Goal: Transaction & Acquisition: Purchase product/service

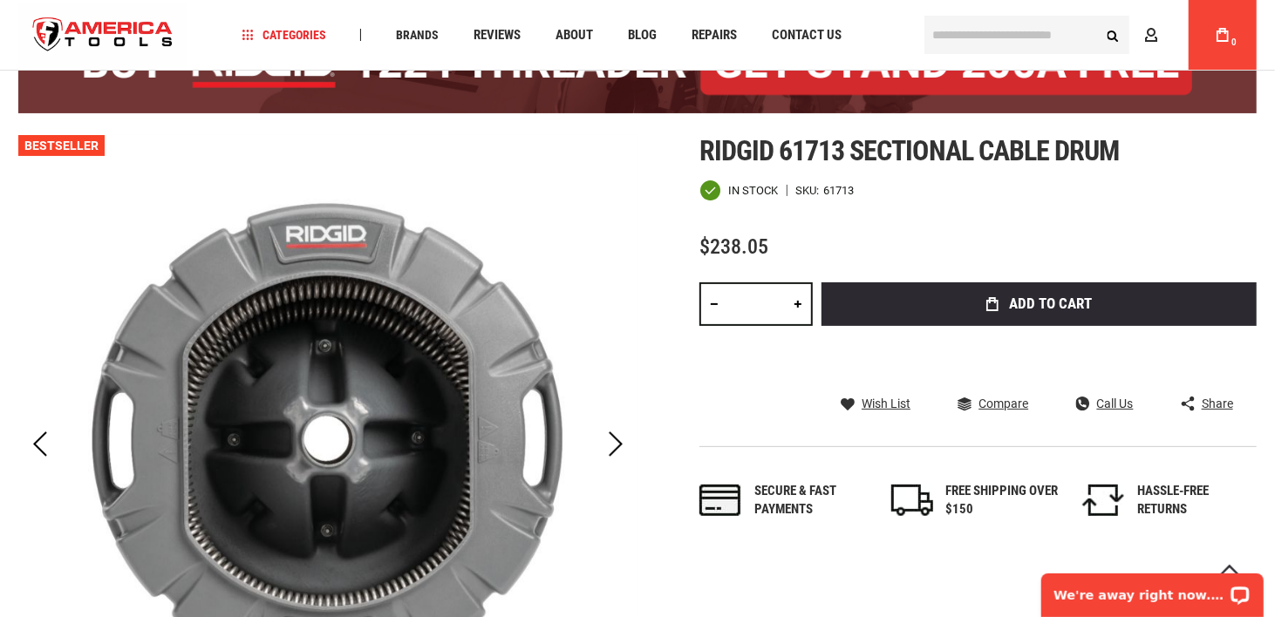
scroll to position [349, 0]
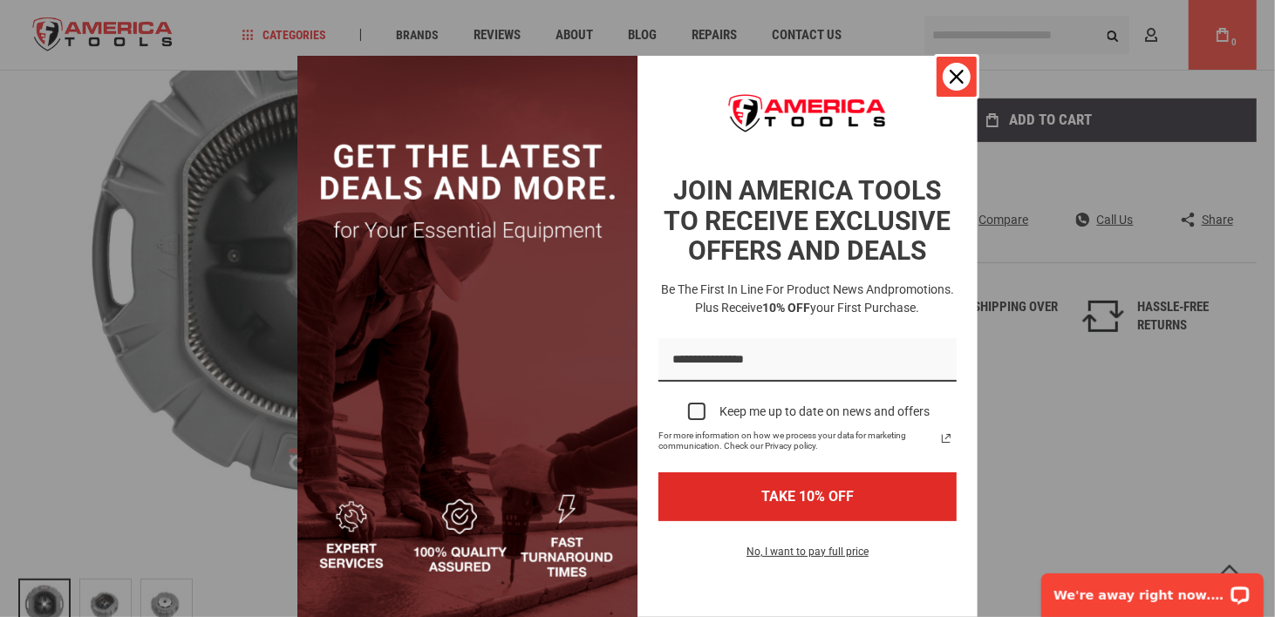
click at [950, 60] on button "Close" at bounding box center [957, 77] width 42 height 42
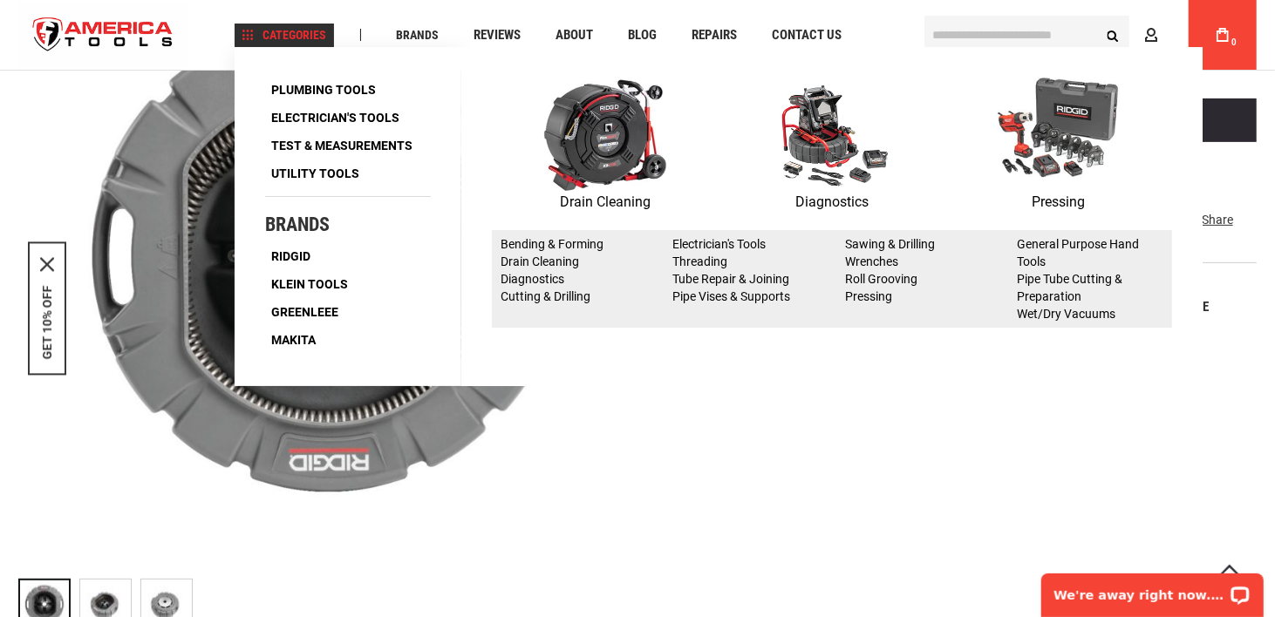
click at [611, 183] on img at bounding box center [605, 134] width 122 height 113
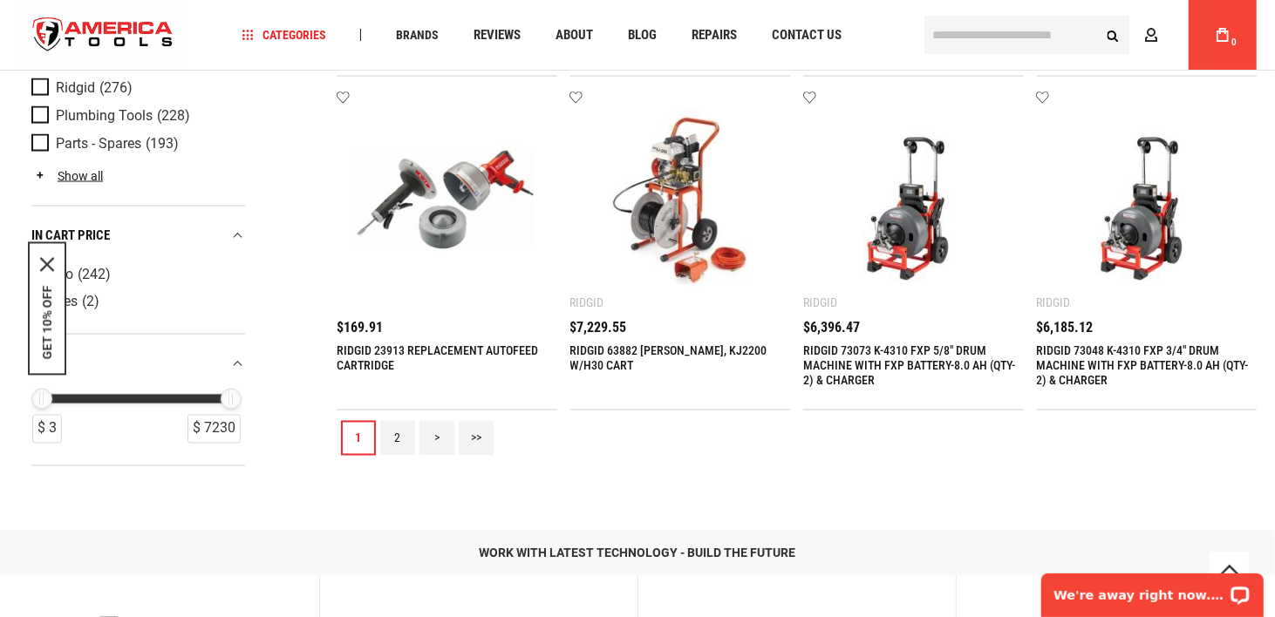
scroll to position [1831, 0]
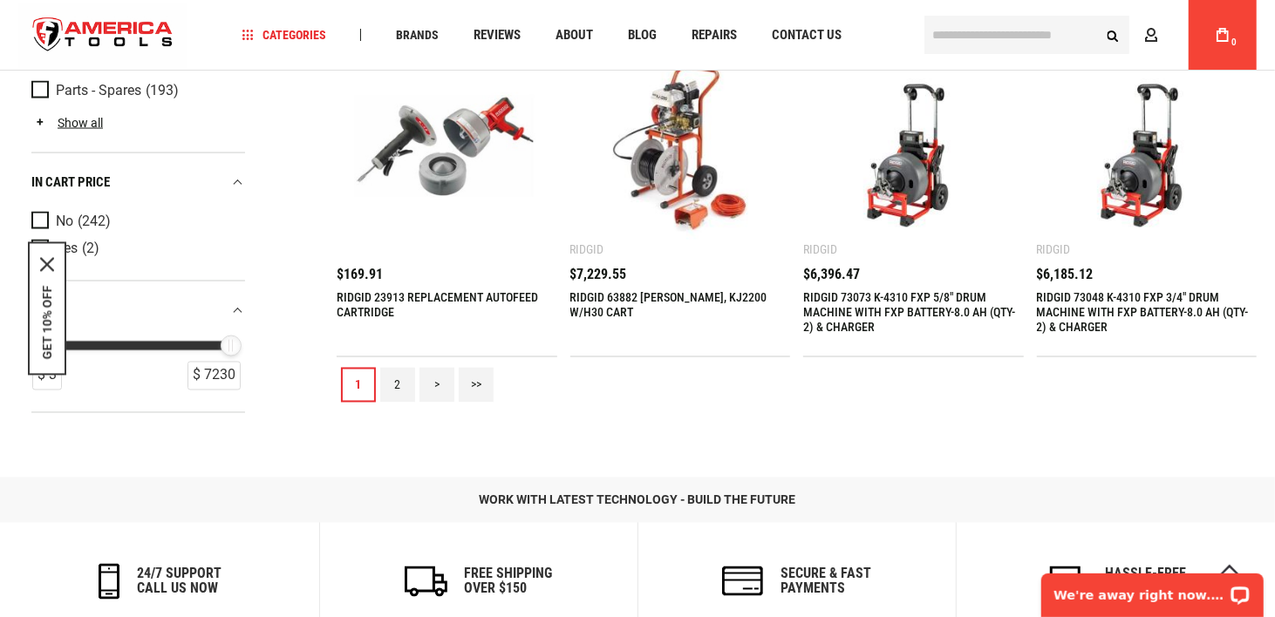
click at [399, 387] on link "2" at bounding box center [397, 385] width 35 height 35
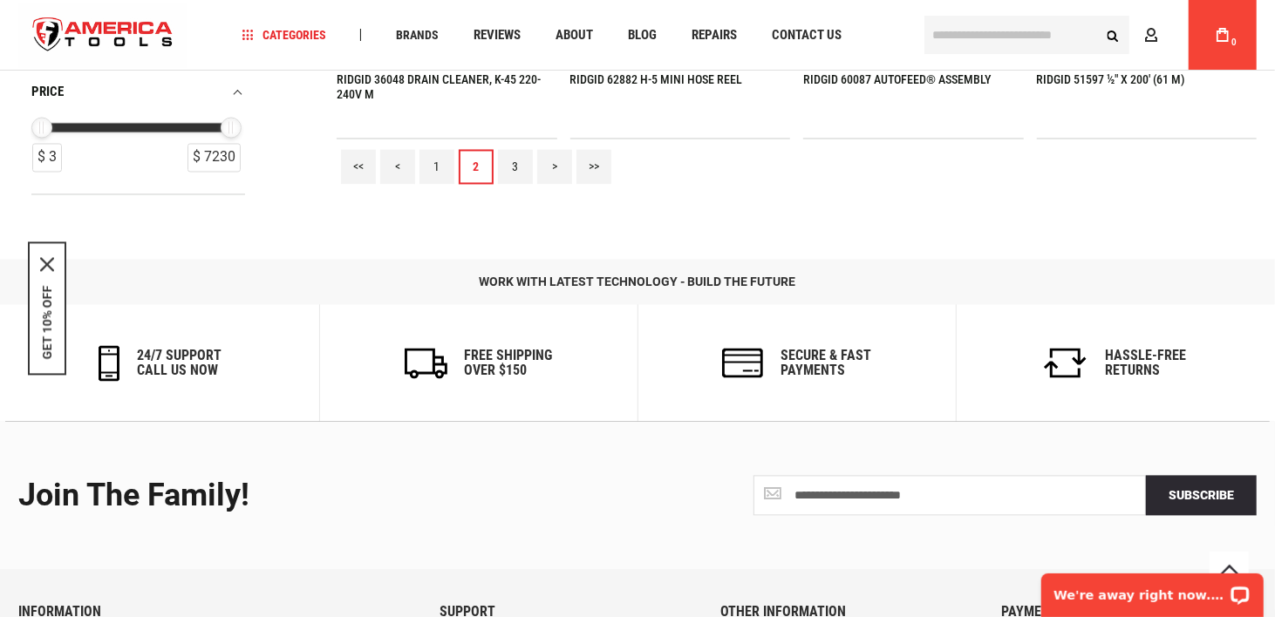
scroll to position [2093, 0]
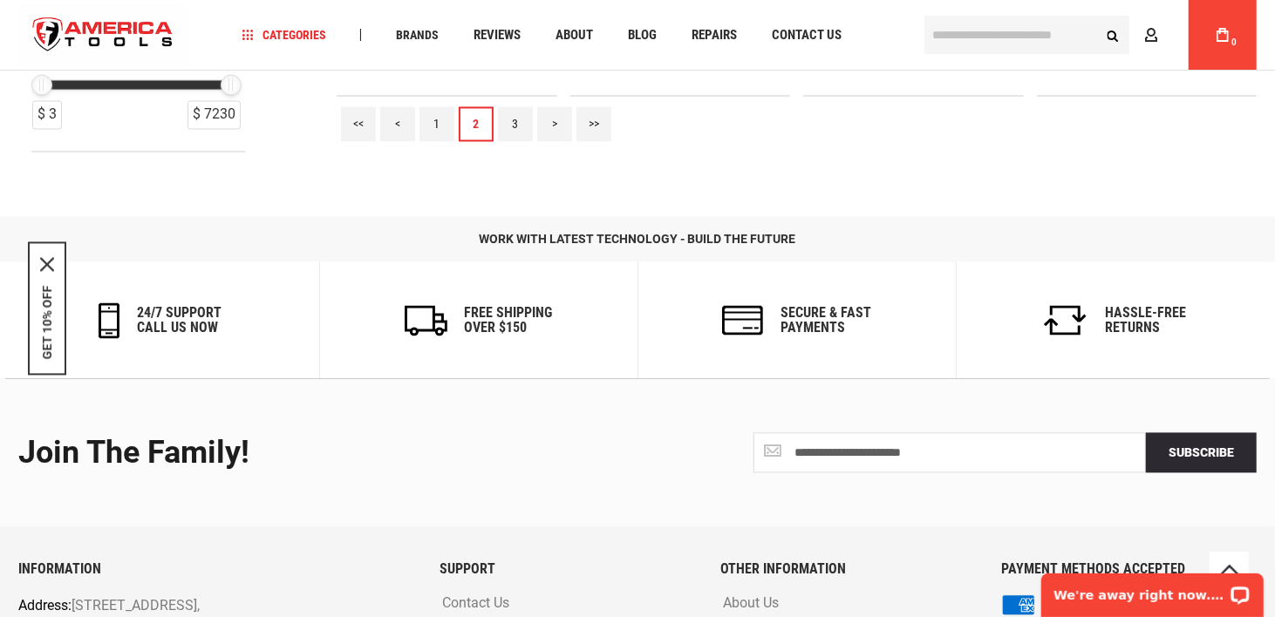
click at [511, 116] on link "3" at bounding box center [515, 123] width 35 height 35
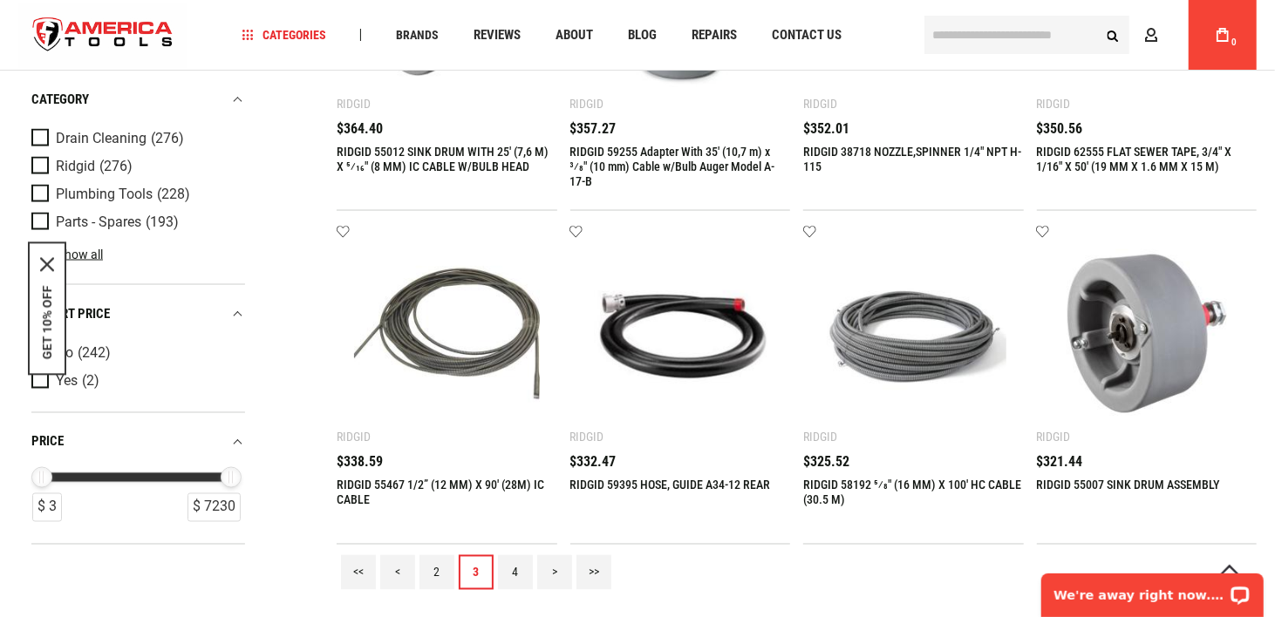
scroll to position [1744, 0]
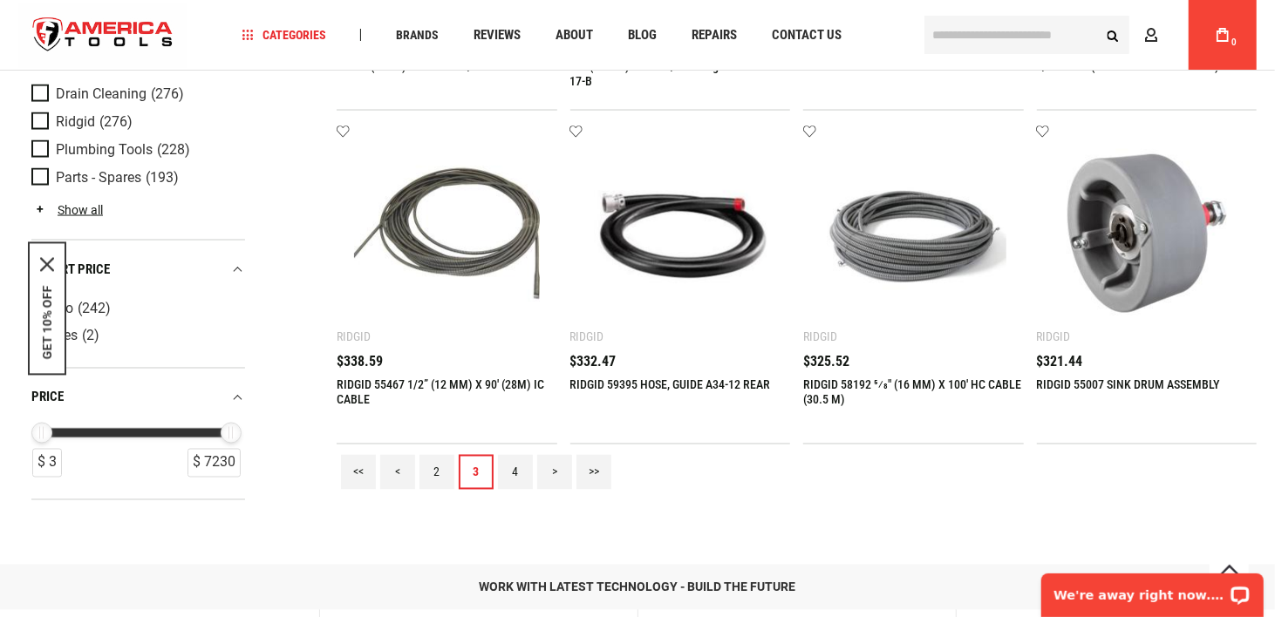
click at [515, 467] on link "4" at bounding box center [515, 472] width 35 height 35
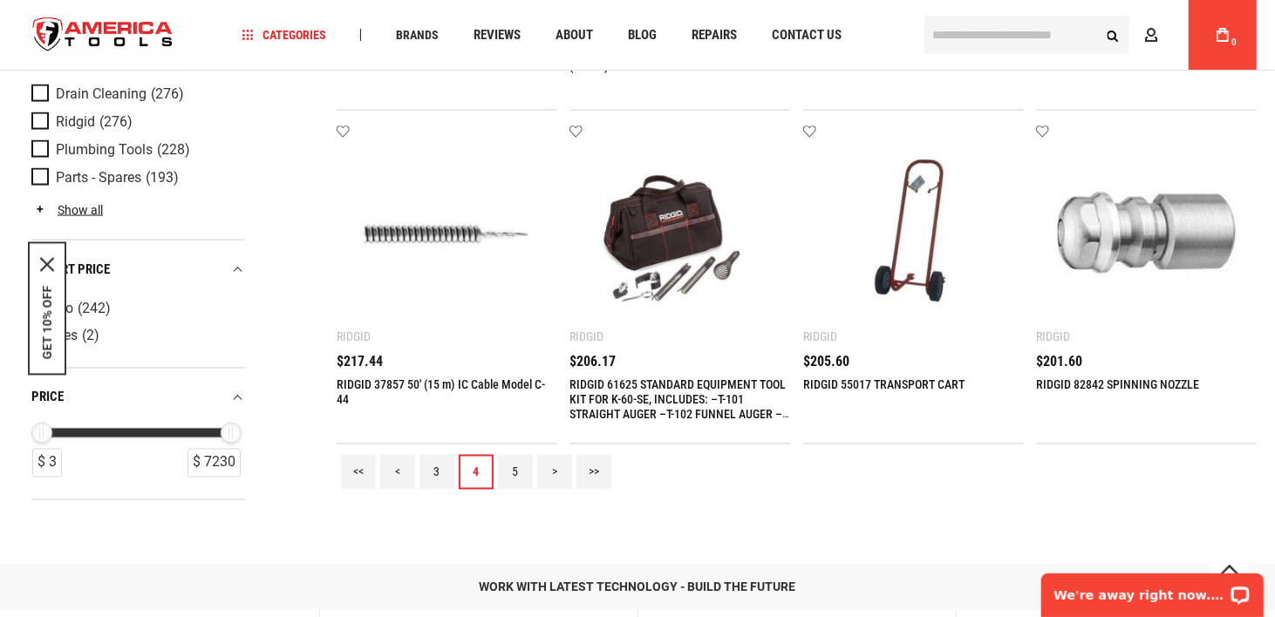
click at [503, 466] on link "5" at bounding box center [515, 472] width 35 height 35
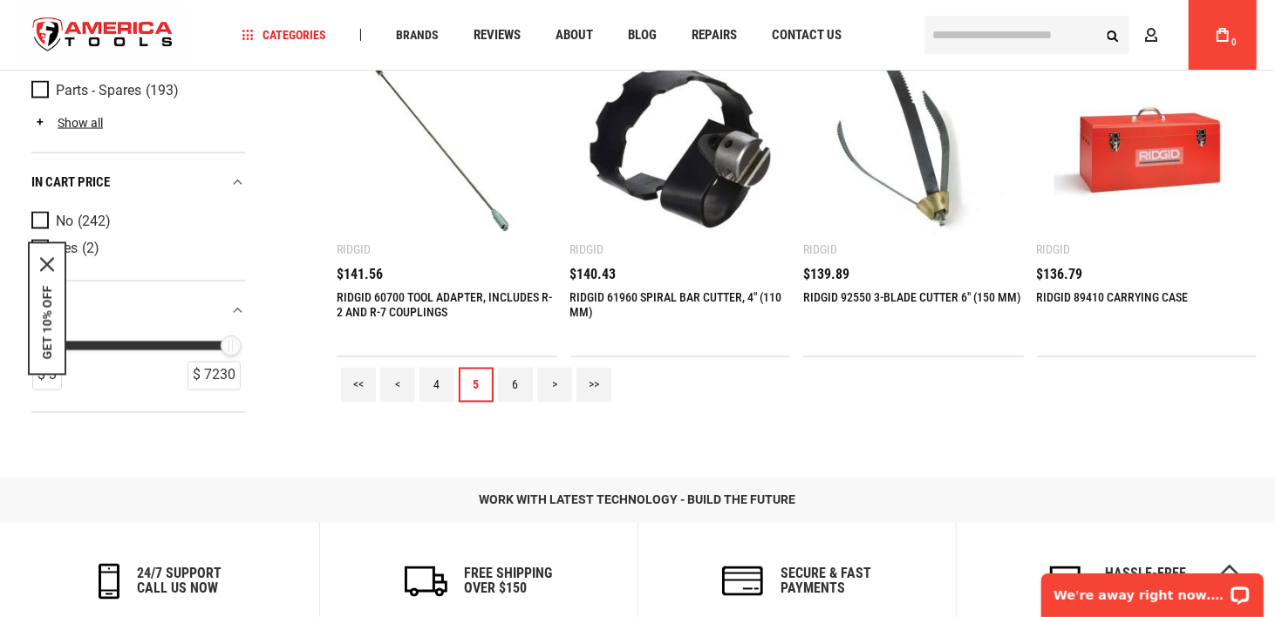
scroll to position [1657, 0]
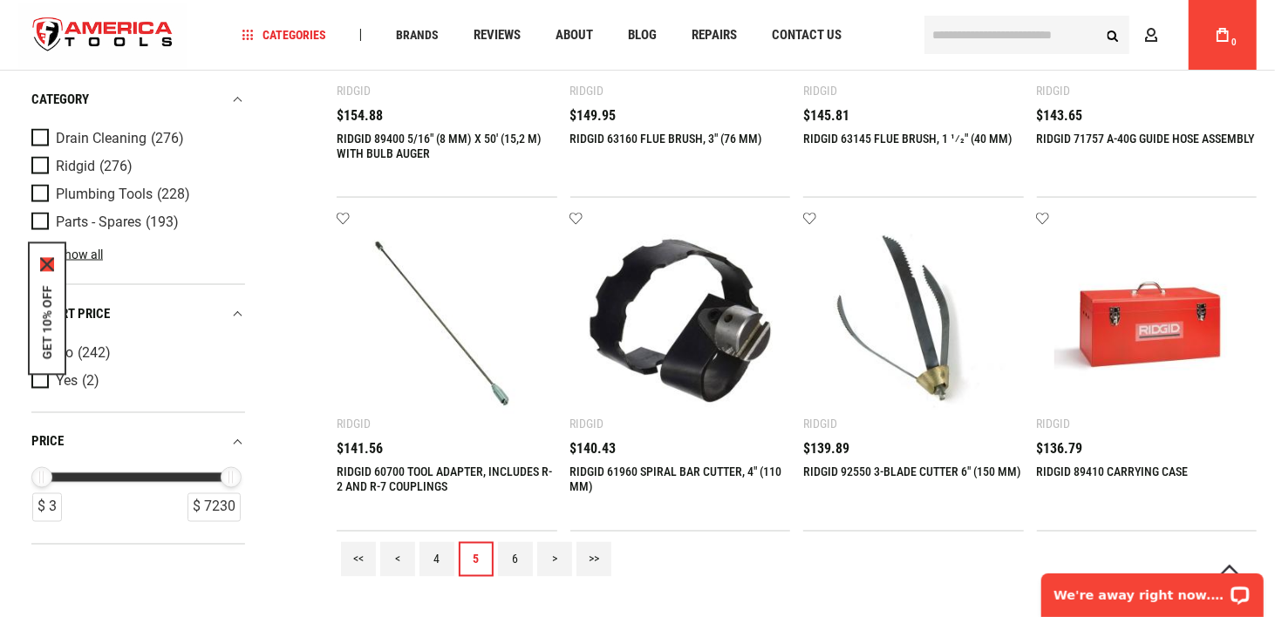
click at [44, 261] on icon "close icon" at bounding box center [47, 265] width 14 height 14
click at [83, 243] on div "Drain Cleaning (276) Ridgid (276) Plumbing Tools (228) Parts - Spares (193) Par…" at bounding box center [138, 205] width 214 height 160
click at [82, 250] on link "Show all" at bounding box center [67, 255] width 72 height 14
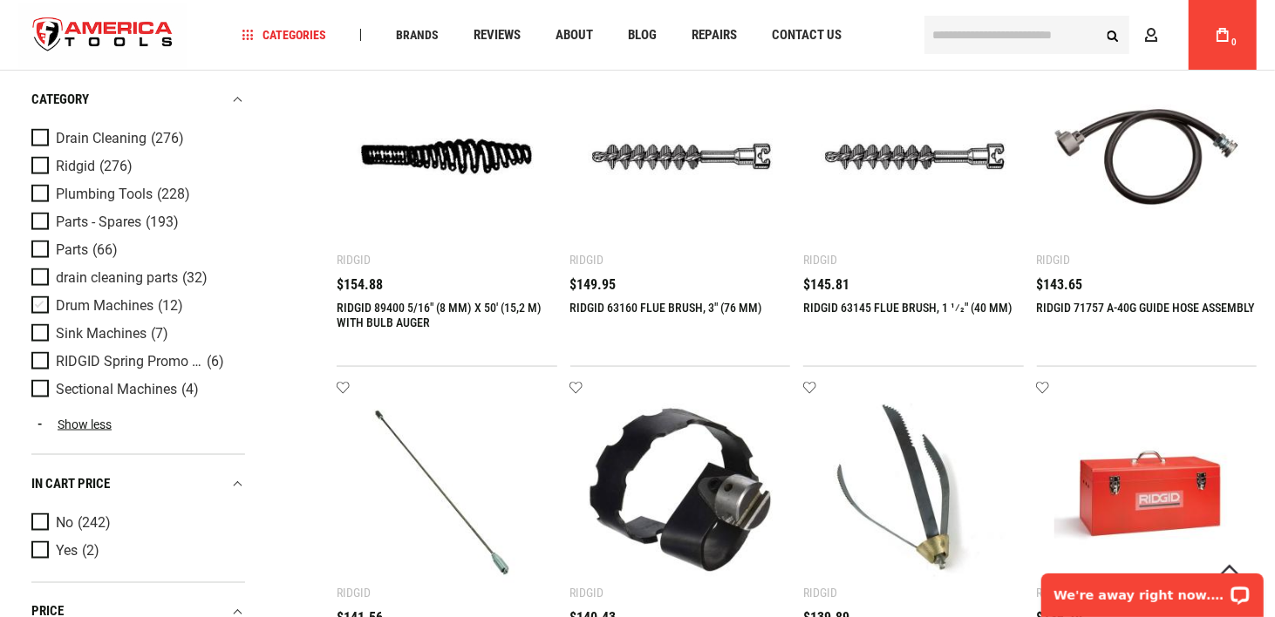
scroll to position [1482, 0]
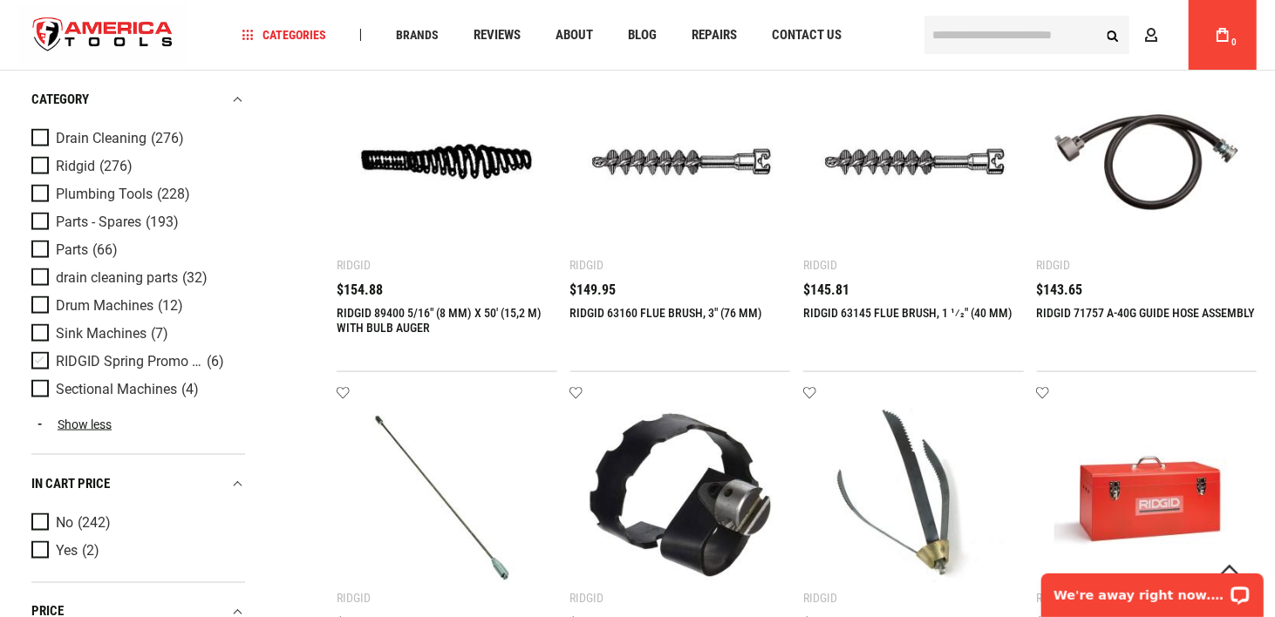
click at [37, 359] on span "Product Filters" at bounding box center [43, 361] width 24 height 19
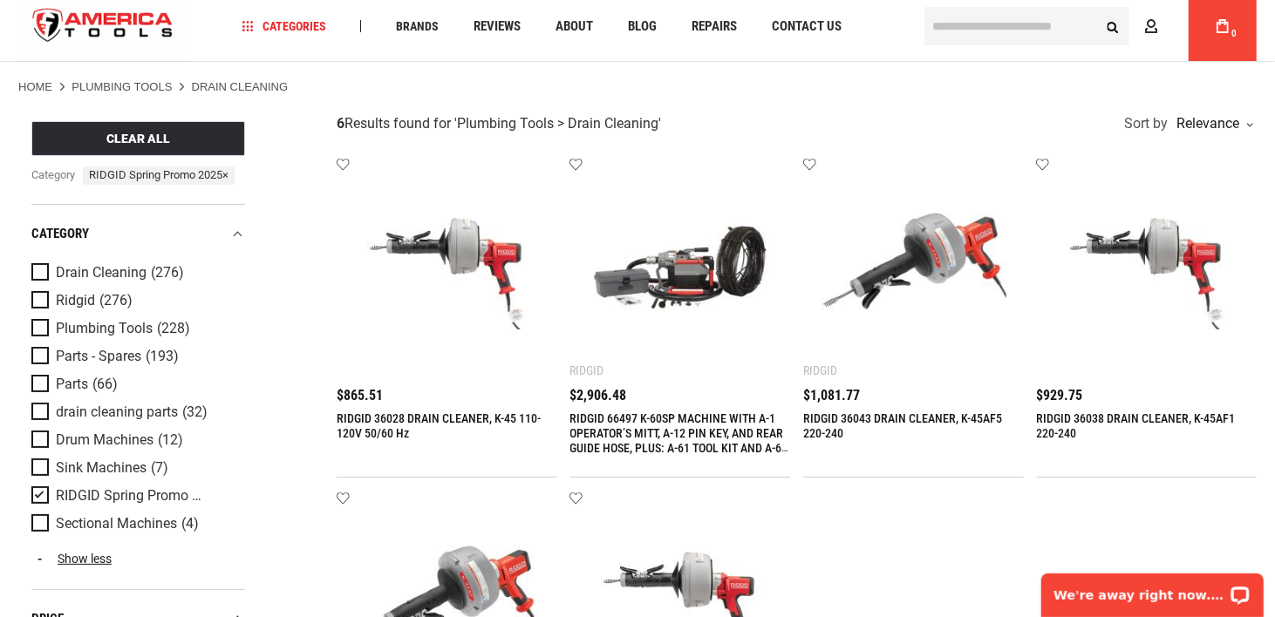
scroll to position [0, 0]
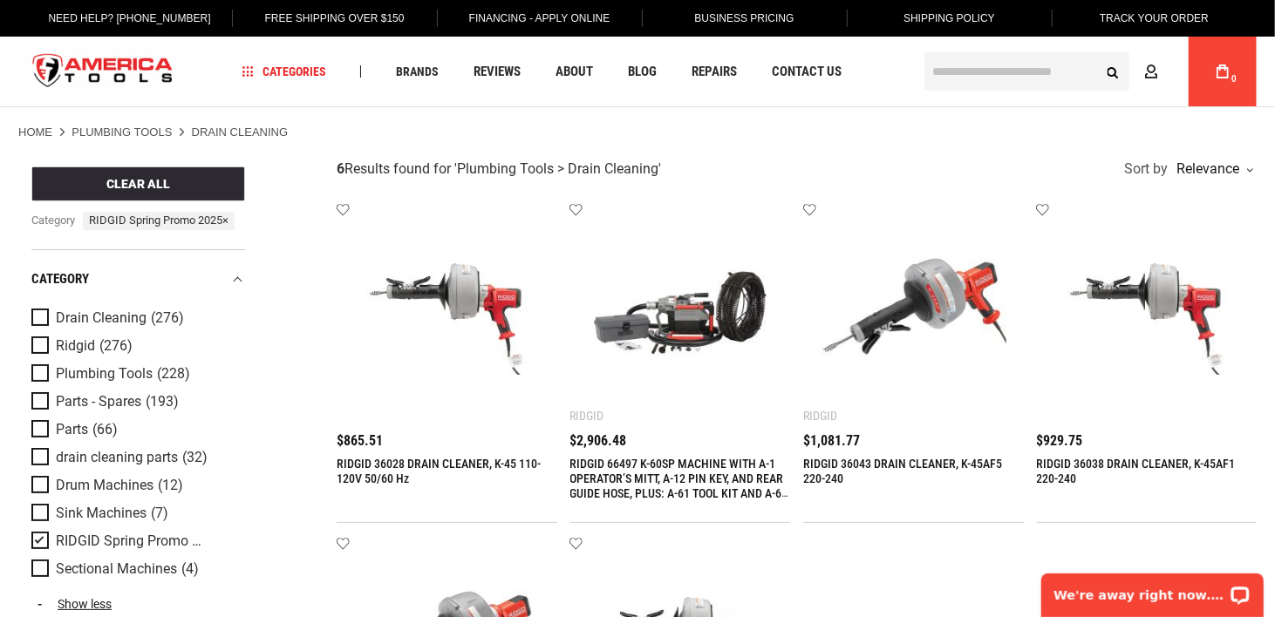
click at [603, 354] on img at bounding box center [681, 314] width 186 height 186
click at [610, 443] on span "$2,906.48" at bounding box center [598, 441] width 57 height 14
click at [677, 358] on img at bounding box center [681, 314] width 186 height 186
